Goal: Transaction & Acquisition: Purchase product/service

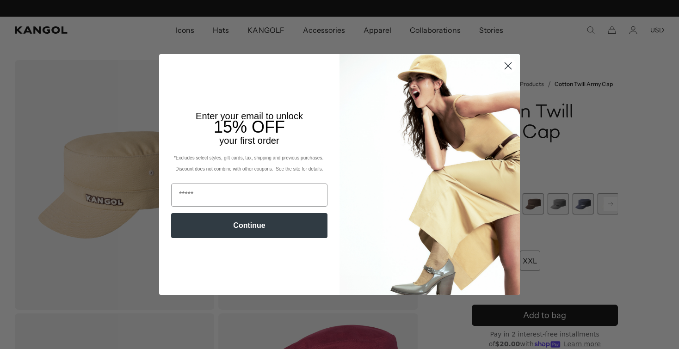
scroll to position [0, 191]
